Goal: Information Seeking & Learning: Learn about a topic

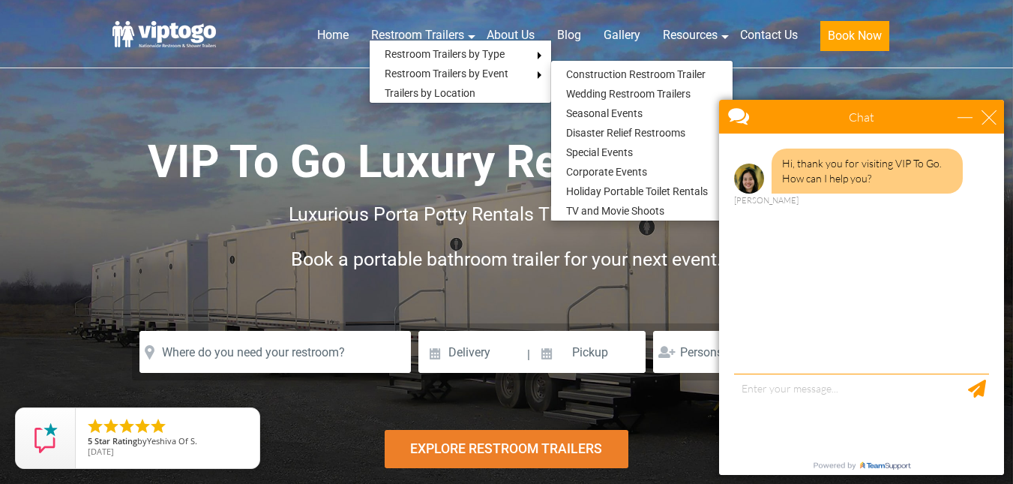
click at [133, 96] on div "VIP To Go Luxury Restroom Trailers Luxurious Porta Potty Rentals That Go Where …" at bounding box center [506, 218] width 787 height 323
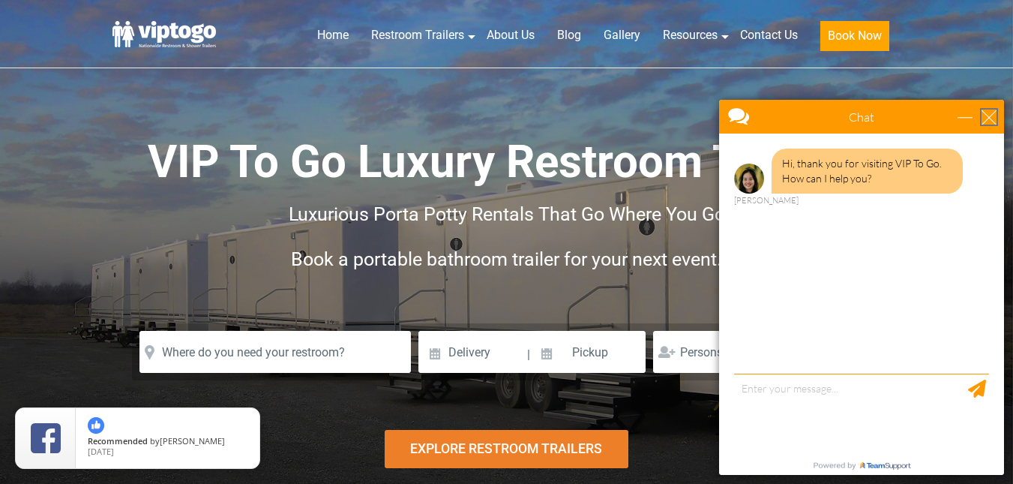
click at [988, 117] on div "close" at bounding box center [989, 116] width 15 height 15
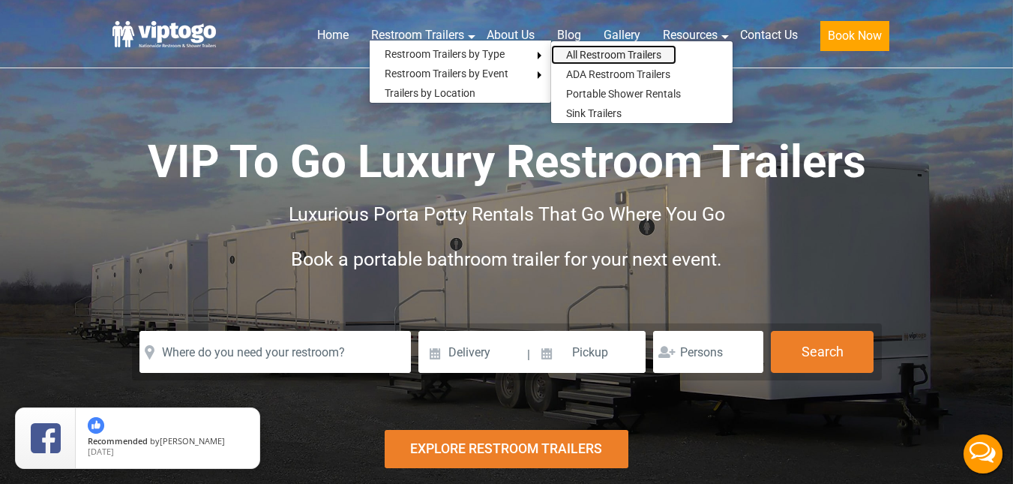
click at [583, 47] on link "All Restroom Trailers" at bounding box center [613, 54] width 125 height 19
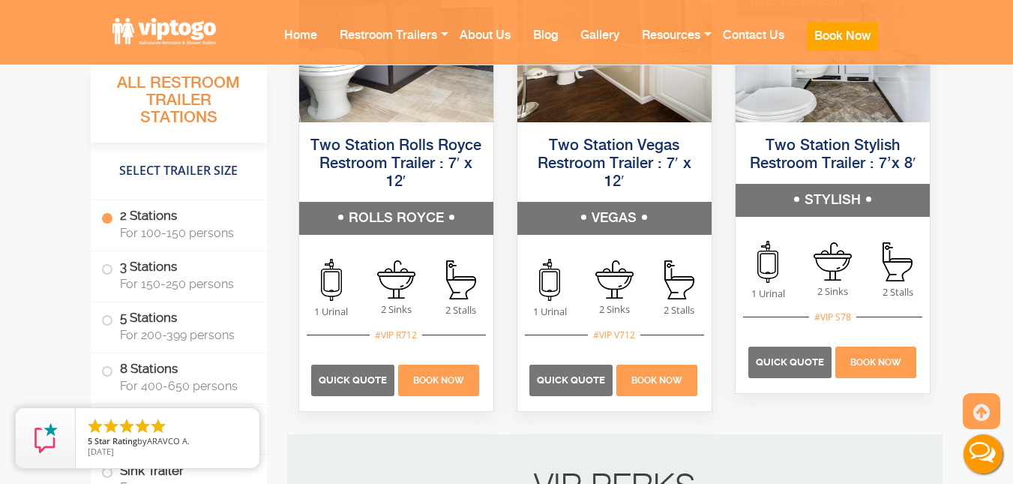
scroll to position [1263, 0]
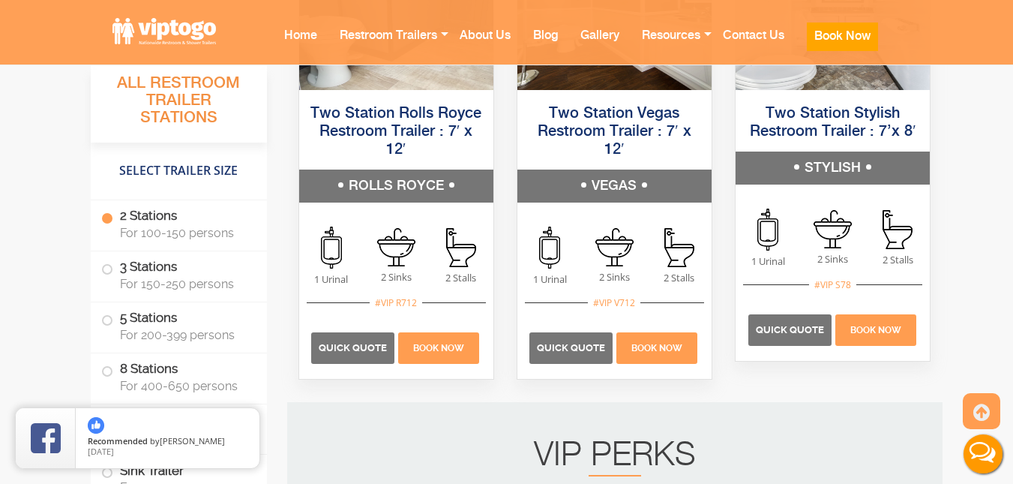
click at [108, 271] on span at bounding box center [107, 269] width 6 height 6
click at [104, 267] on span at bounding box center [107, 269] width 6 height 6
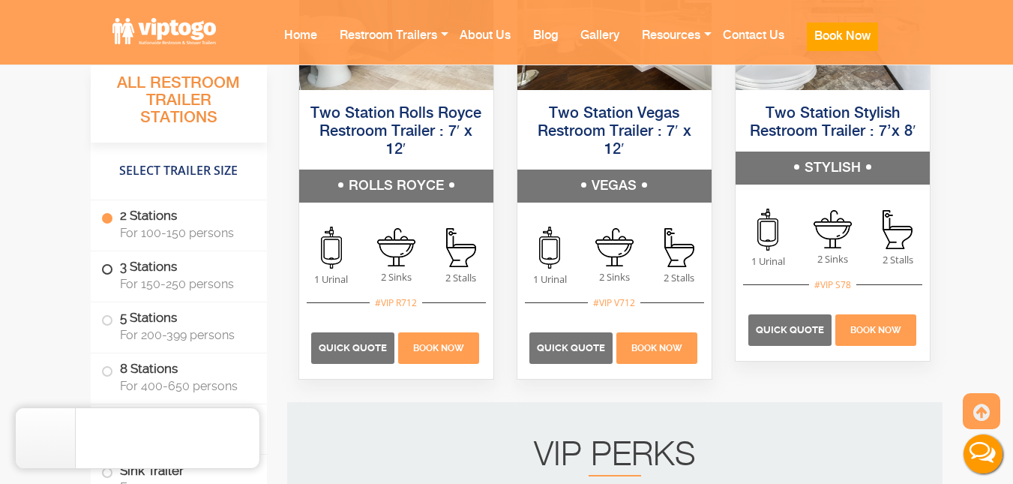
click at [104, 267] on span at bounding box center [107, 269] width 6 height 6
click at [107, 317] on span at bounding box center [107, 320] width 6 height 6
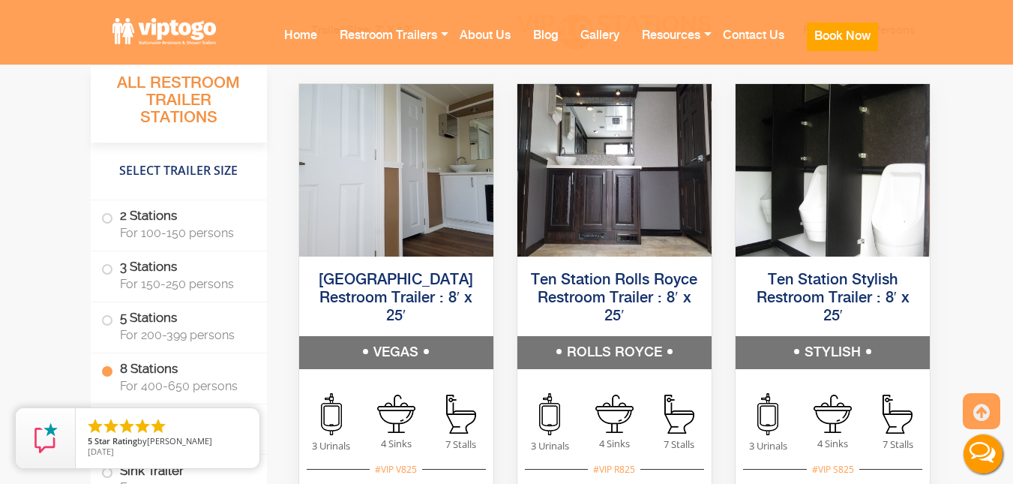
scroll to position [3756, 0]
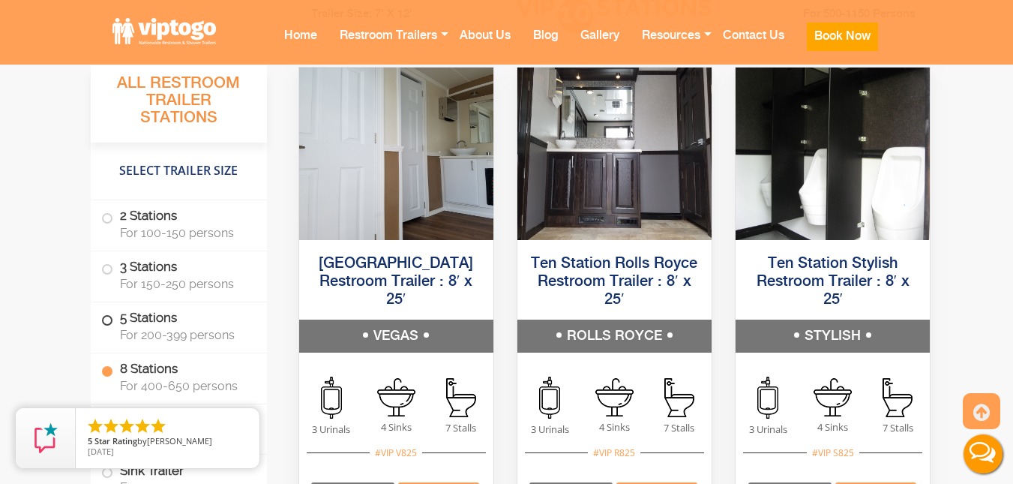
click at [156, 321] on label "5 Stations For 200-399 persons" at bounding box center [178, 325] width 155 height 46
click at [107, 320] on span at bounding box center [107, 320] width 6 height 6
click at [107, 318] on span at bounding box center [107, 320] width 6 height 6
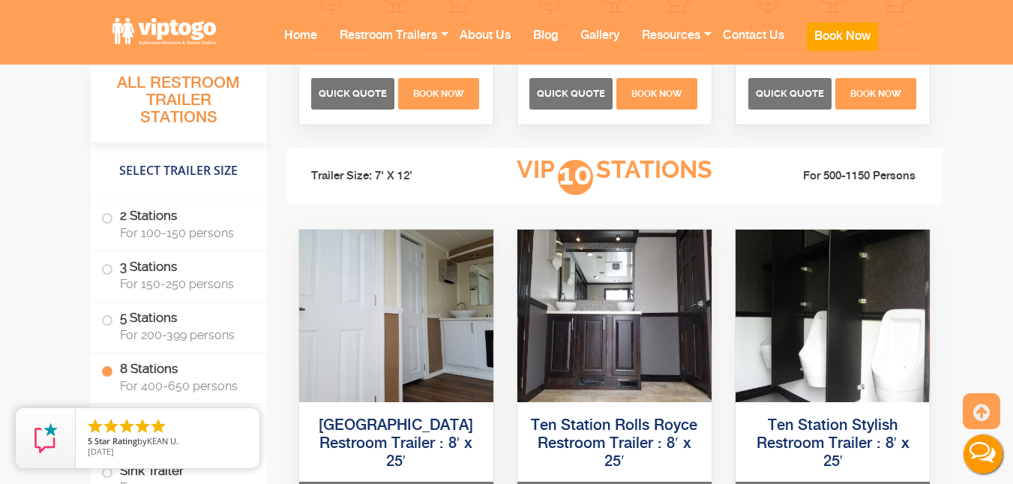
scroll to position [3610, 0]
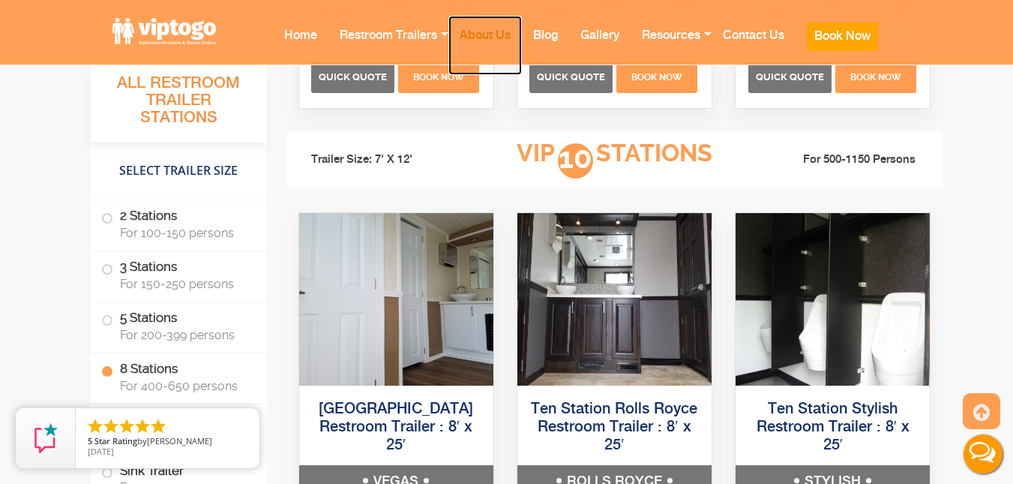
click at [486, 41] on link "About Us" at bounding box center [484, 45] width 73 height 59
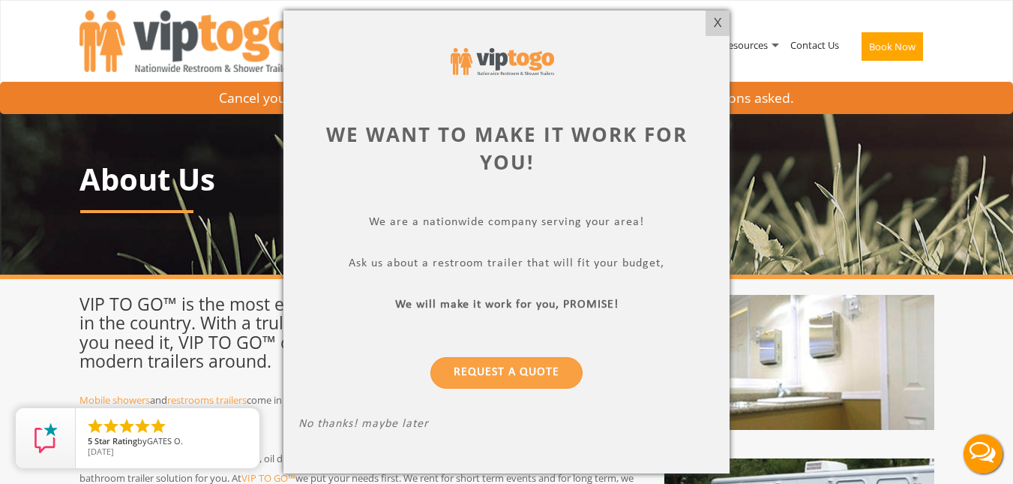
click at [954, 311] on div at bounding box center [506, 242] width 1013 height 484
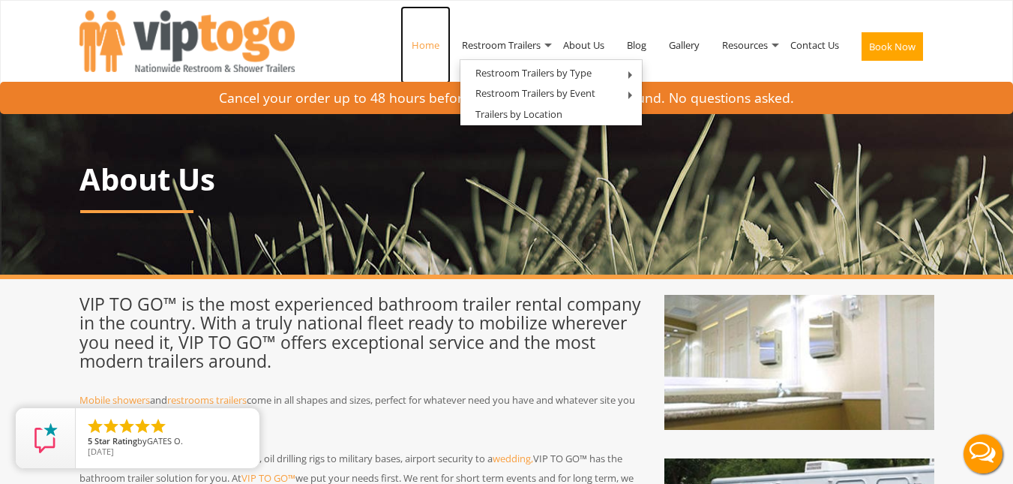
click at [416, 44] on link "Home" at bounding box center [425, 45] width 50 height 78
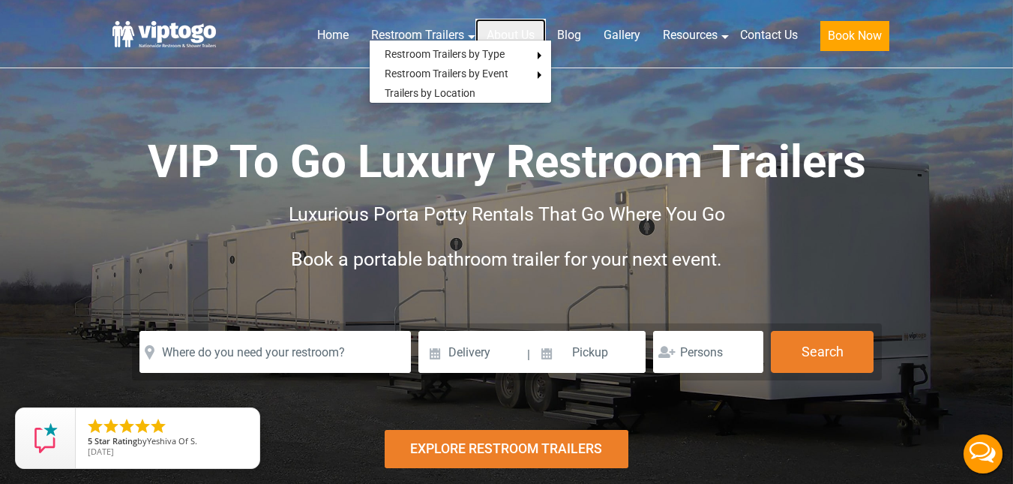
click at [503, 33] on link "About Us" at bounding box center [510, 35] width 70 height 33
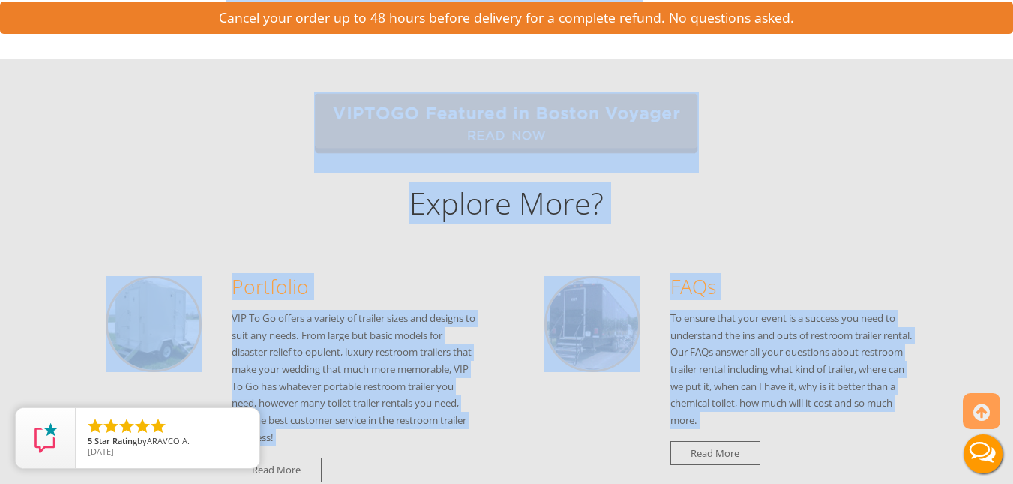
scroll to position [1469, 0]
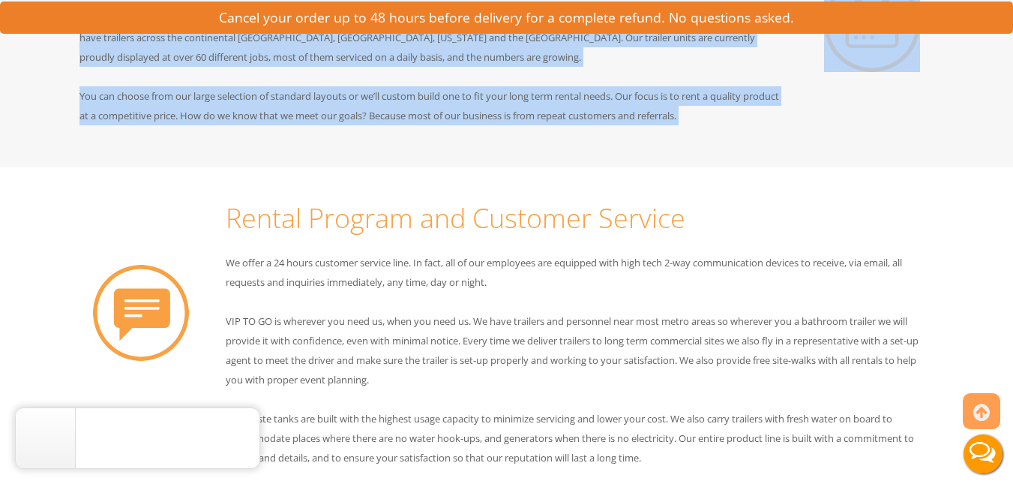
drag, startPoint x: 79, startPoint y: 193, endPoint x: 1016, endPoint y: 8, distance: 955.2
click at [1012, 8] on html "Toggle navigation VIPTOGO Home Restroom Trailers Restroom Trailers by Type All …" at bounding box center [506, 167] width 1013 height 2346
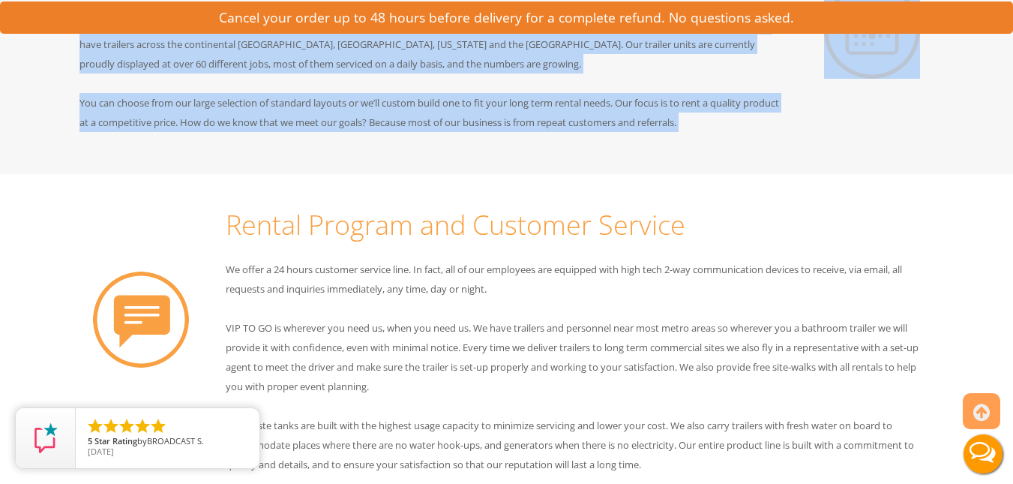
copy div "VIP TO GO™ is the most experienced bathroom trailer rental company in the count…"
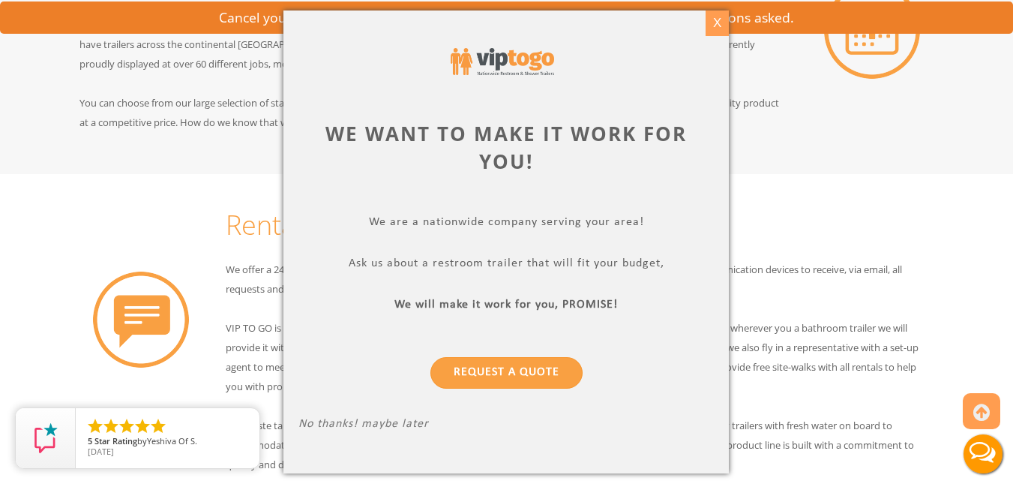
click at [719, 22] on div "X" at bounding box center [717, 22] width 23 height 25
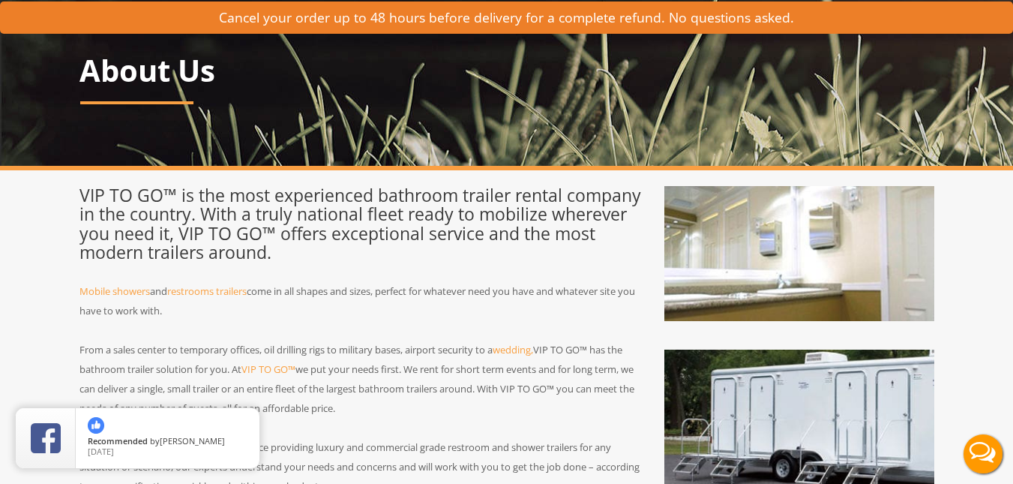
scroll to position [0, 0]
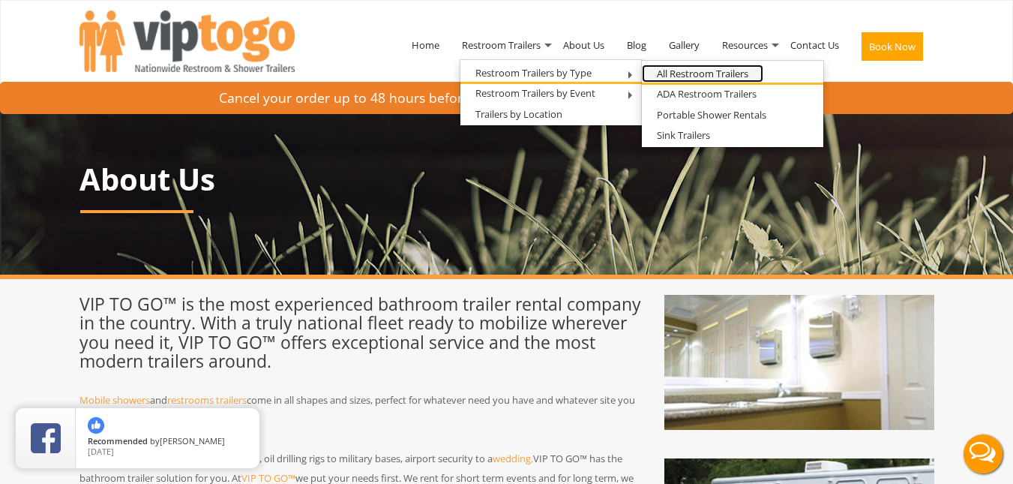
click at [687, 70] on link "All Restroom Trailers" at bounding box center [702, 73] width 121 height 19
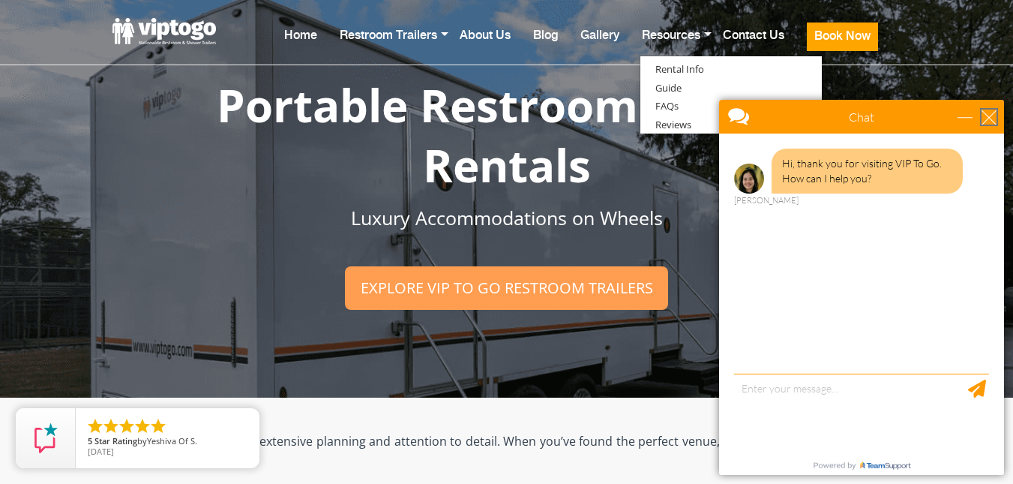
click at [985, 118] on div "close" at bounding box center [989, 116] width 15 height 15
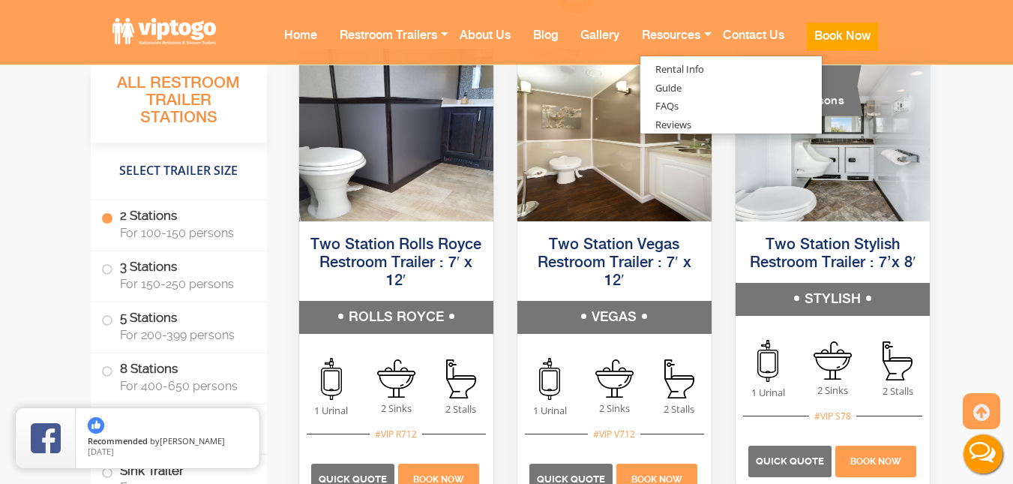
scroll to position [1148, 0]
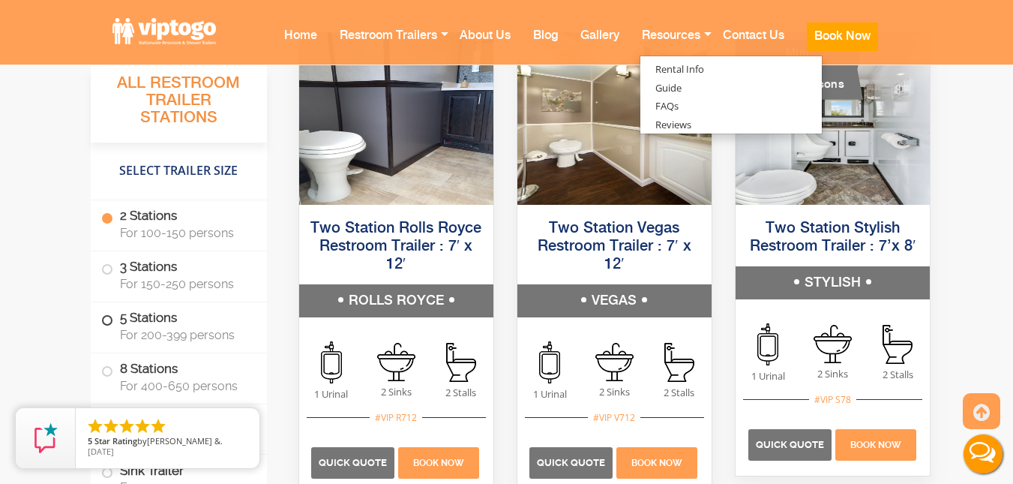
click at [104, 320] on span at bounding box center [107, 320] width 6 height 6
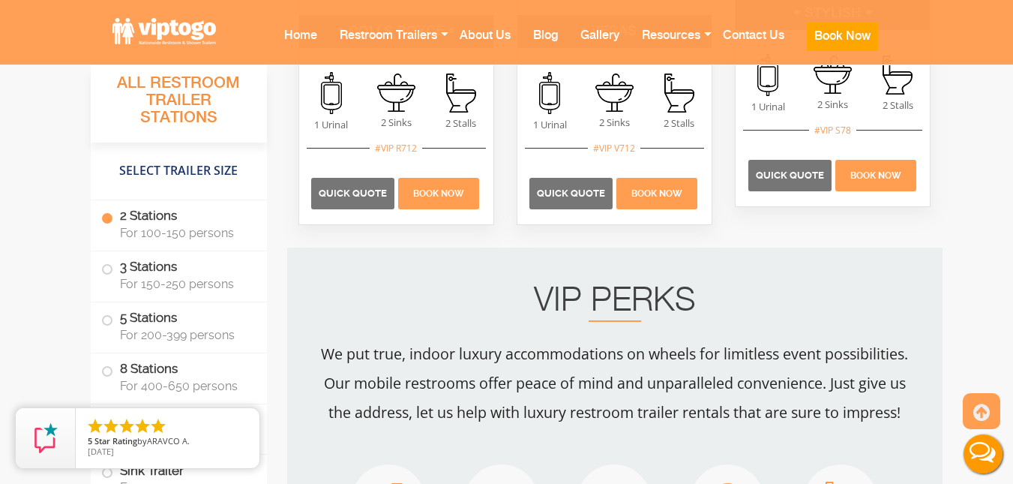
scroll to position [1418, 0]
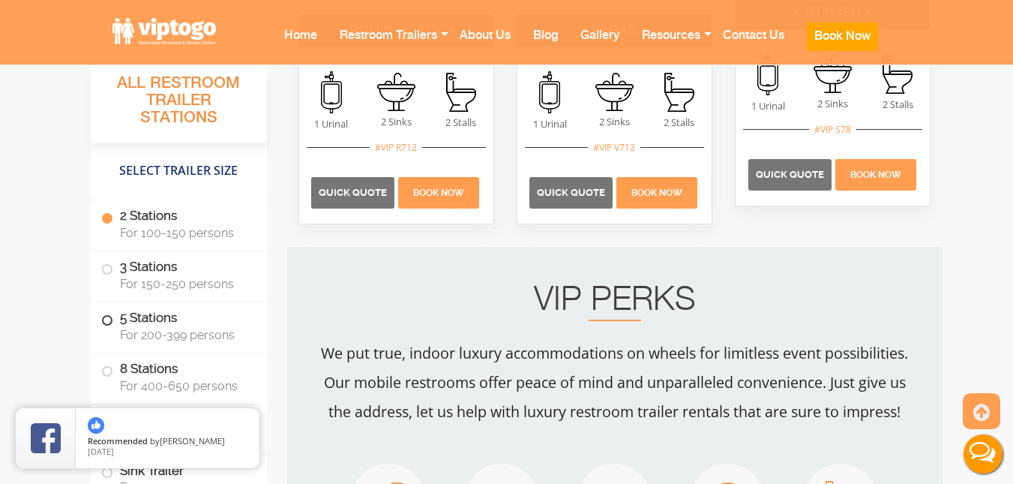
click at [107, 319] on span at bounding box center [107, 320] width 6 height 6
click at [110, 320] on span at bounding box center [107, 320] width 6 height 6
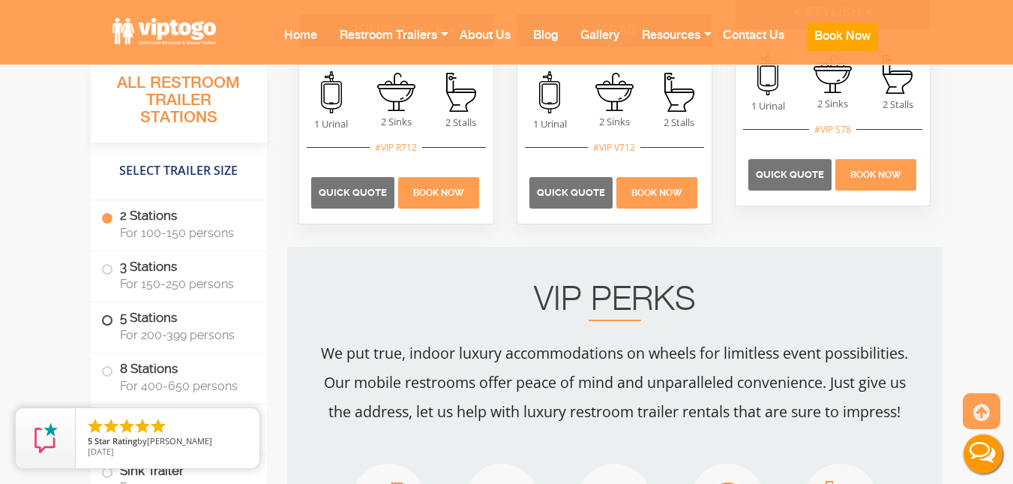
click at [110, 320] on span at bounding box center [107, 320] width 6 height 6
click at [243, 421] on icon "close" at bounding box center [244, 422] width 15 height 15
click at [105, 317] on span at bounding box center [107, 320] width 6 height 6
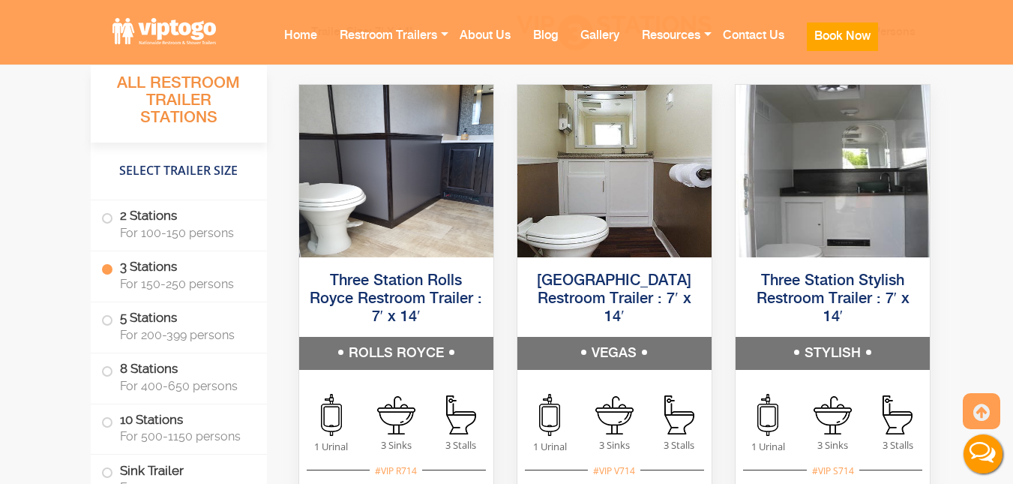
scroll to position [2057, 0]
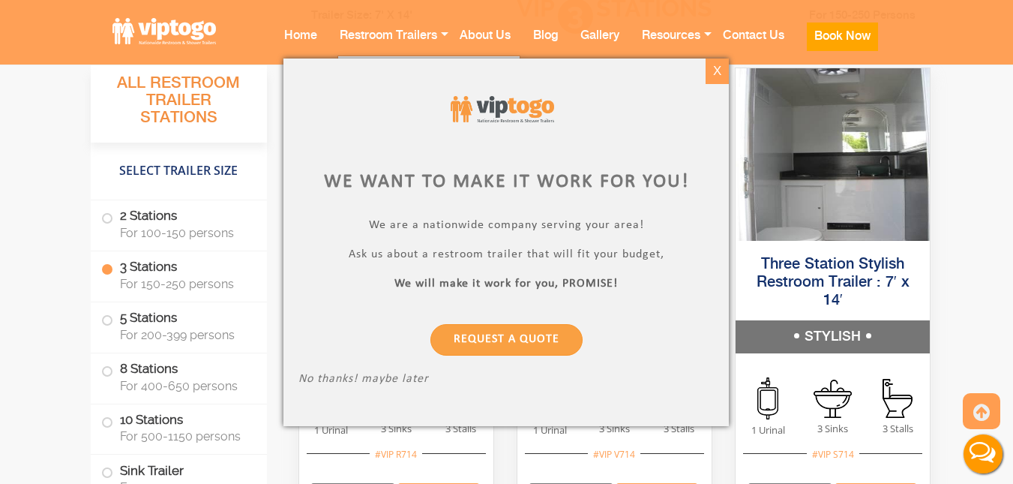
click at [713, 67] on div "X" at bounding box center [717, 70] width 23 height 25
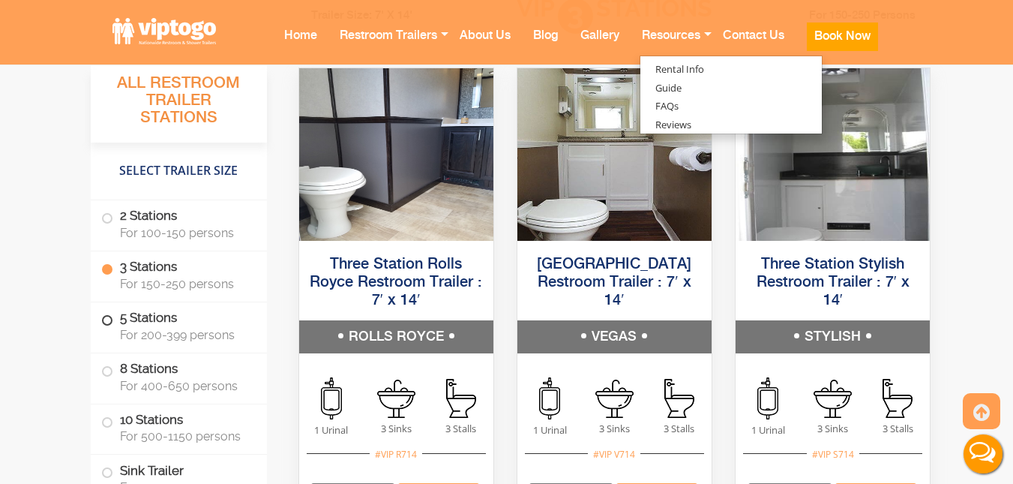
click at [174, 322] on label "5 Stations For 200-399 persons" at bounding box center [178, 325] width 155 height 46
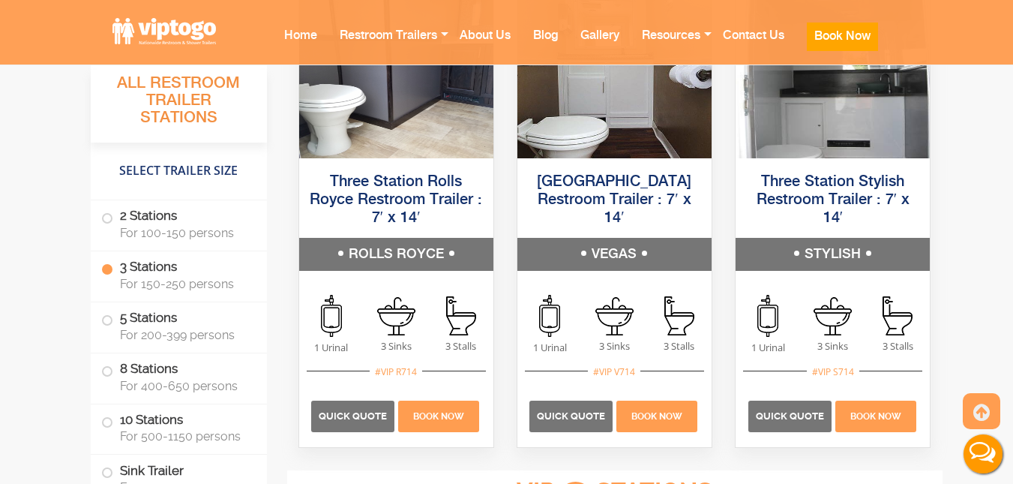
scroll to position [2205, 0]
